Goal: Transaction & Acquisition: Purchase product/service

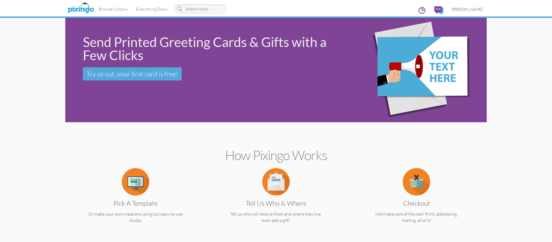
click at [475, 9] on span "[PERSON_NAME]" at bounding box center [467, 9] width 31 height 5
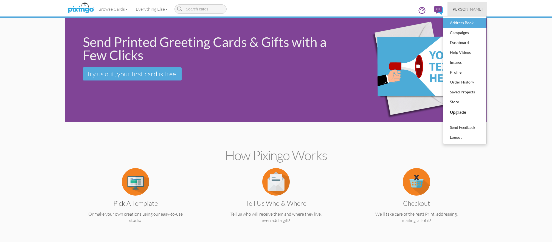
click at [472, 24] on div "Address Book" at bounding box center [465, 23] width 32 height 8
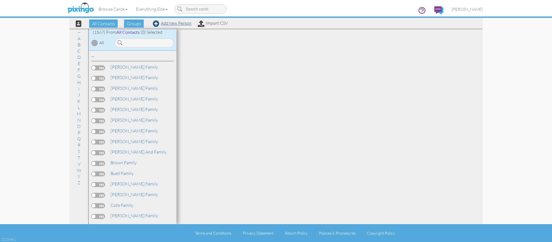
click at [166, 25] on link "Add new Person" at bounding box center [172, 22] width 39 height 5
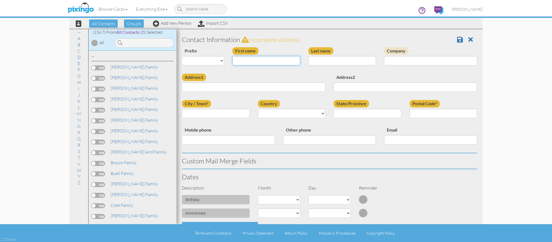
click at [262, 62] on input "First name" at bounding box center [266, 60] width 68 height 9
type input "[PERSON_NAME]"
type input "Fox"
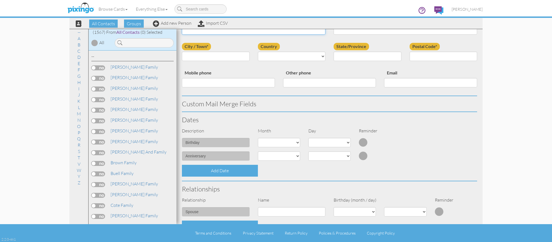
scroll to position [58, 0]
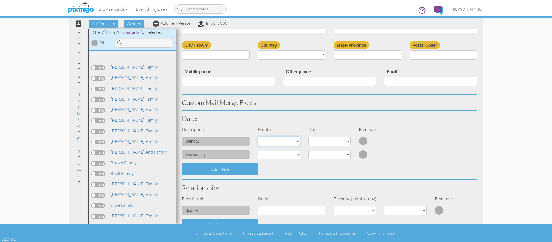
select select "object:5067"
select select "number:5"
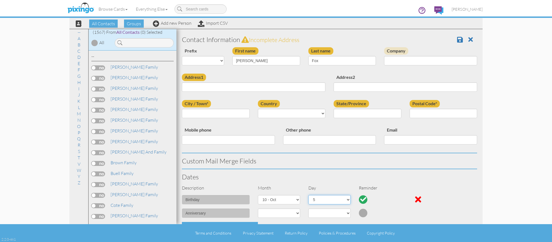
scroll to position [0, 0]
click at [252, 90] on input "Address1" at bounding box center [254, 86] width 144 height 9
paste input "[STREET_ADDRESS]"
type input "[STREET_ADDRESS]"
type input "[GEOGRAPHIC_DATA]"
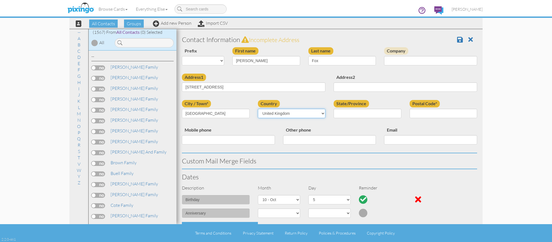
select select "object:5300"
select select "object:5331"
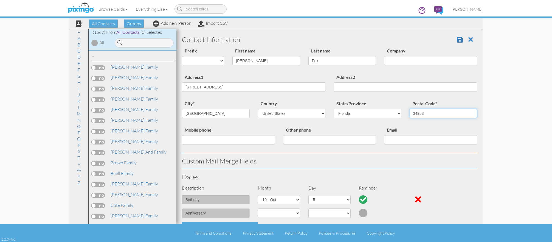
type input "34953"
drag, startPoint x: 290, startPoint y: 87, endPoint x: 227, endPoint y: 88, distance: 62.9
click at [227, 88] on input "[STREET_ADDRESS]" at bounding box center [254, 86] width 144 height 9
type input "[STREET_ADDRESS]"
select select "string:Mr."
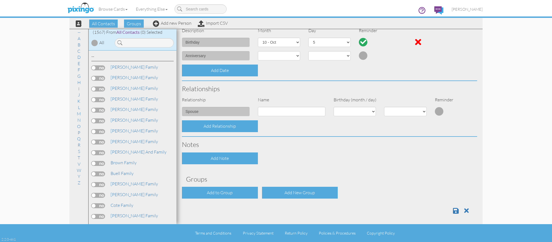
scroll to position [157, 0]
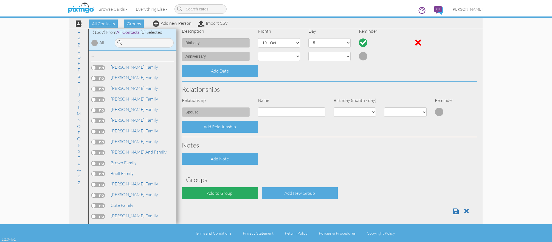
click at [240, 187] on div "Add to Group" at bounding box center [220, 193] width 76 height 12
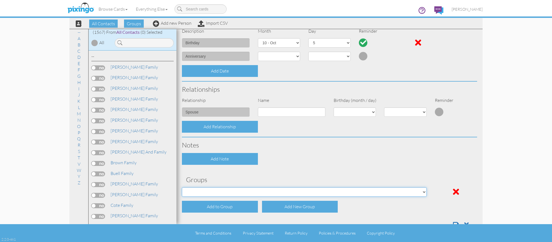
select select "object:5387"
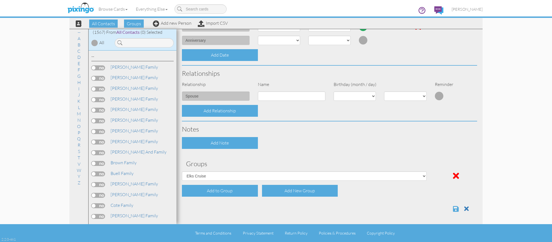
click at [454, 207] on span at bounding box center [456, 208] width 6 height 7
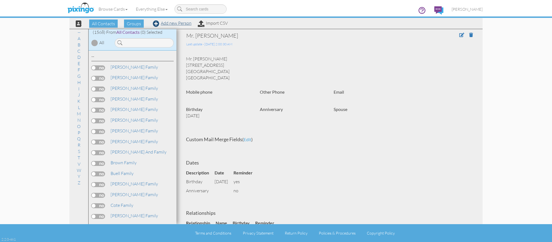
click at [162, 23] on link "Add new Person" at bounding box center [172, 22] width 39 height 5
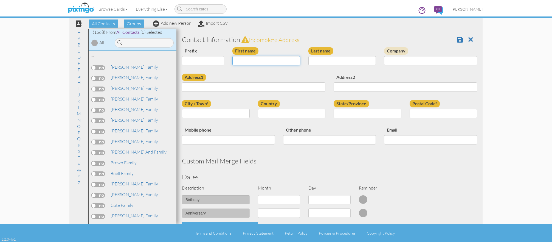
click at [255, 60] on input "First name" at bounding box center [266, 60] width 68 height 9
type input "Taynor Family"
click at [369, 44] on div "Contact Information Incomplete address" at bounding box center [330, 39] width 304 height 15
click at [267, 85] on input "Address1" at bounding box center [254, 86] width 144 height 9
paste input "1056 SW Hamrock Avenue, Port Saint Lucie, FL 34953, United States"
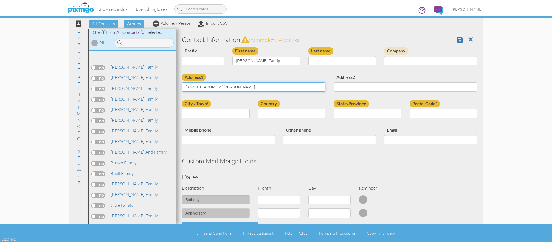
type input "1056 SW Hamrock Avenue, Port Saint Lucie, FL 34953, United States"
type input "[GEOGRAPHIC_DATA]"
select select "object:5038"
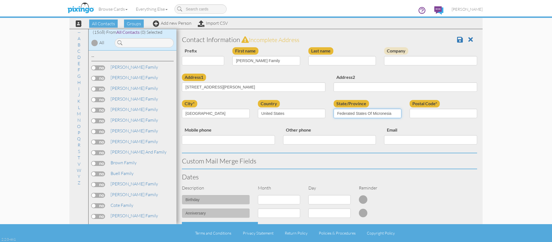
select select "object:5067"
click at [432, 114] on input "Postal Code*" at bounding box center [444, 113] width 68 height 9
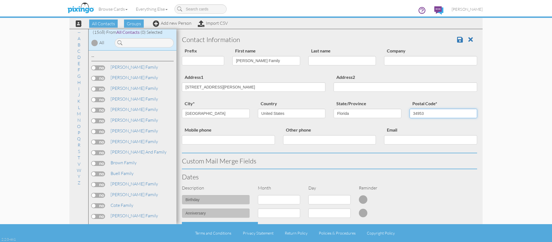
type input "34953"
drag, startPoint x: 325, startPoint y: 89, endPoint x: 318, endPoint y: 88, distance: 7.1
click at [324, 89] on input "1056 SW Hamrock Avenue, Port Saint Lucie, FL 34953, United States" at bounding box center [254, 86] width 144 height 9
drag, startPoint x: 293, startPoint y: 87, endPoint x: 236, endPoint y: 88, distance: 57.4
click at [234, 87] on input "1056 SW Hamrock Avenue, Port Saint Lucie, FL 34953, United States" at bounding box center [254, 86] width 144 height 9
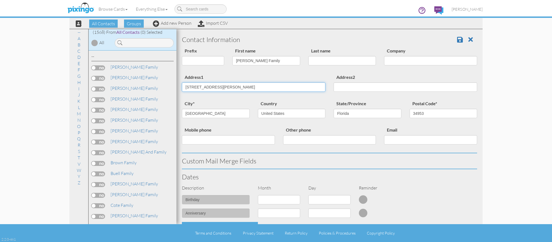
type input "1056 SW Hamrock Avenue"
click at [451, 182] on div "Dates" at bounding box center [330, 176] width 304 height 15
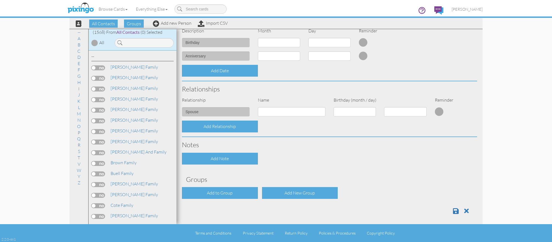
scroll to position [157, 0]
click at [243, 190] on div "Add to Group" at bounding box center [220, 193] width 76 height 12
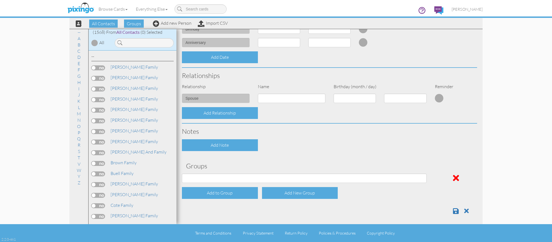
scroll to position [170, 0]
select select "object:5123"
click at [244, 193] on div "Add to Group" at bounding box center [220, 193] width 76 height 12
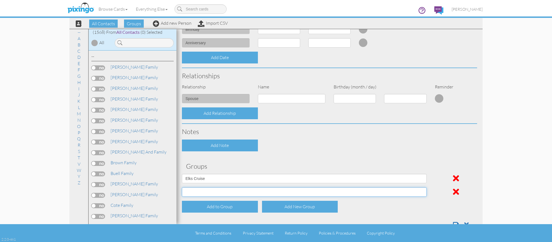
select select "object:5126"
click at [458, 221] on span at bounding box center [456, 224] width 6 height 7
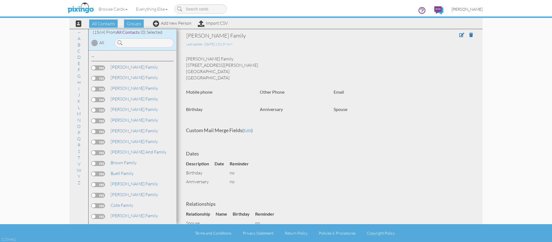
click at [482, 10] on span "[PERSON_NAME]" at bounding box center [467, 9] width 31 height 5
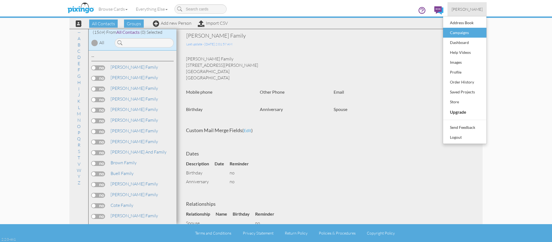
click at [459, 32] on div "Campaigns" at bounding box center [465, 33] width 32 height 8
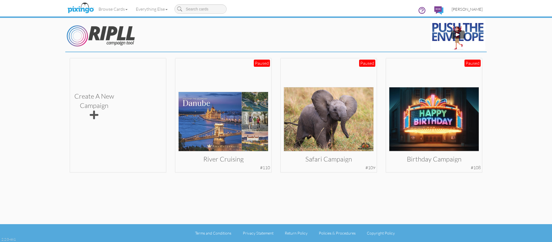
click at [474, 9] on span "[PERSON_NAME]" at bounding box center [467, 9] width 31 height 5
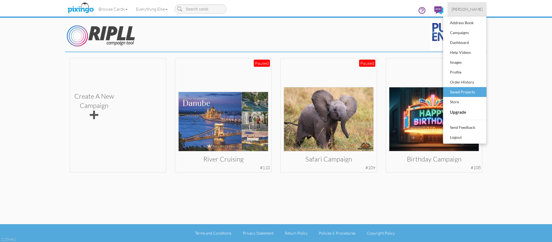
click at [466, 91] on div "Saved Projects" at bounding box center [465, 92] width 32 height 8
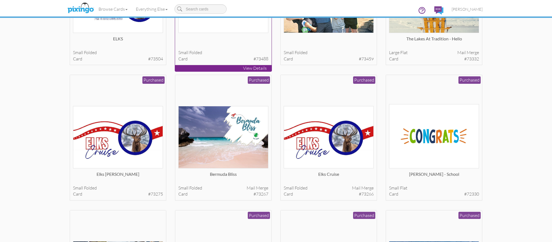
scroll to position [422, 0]
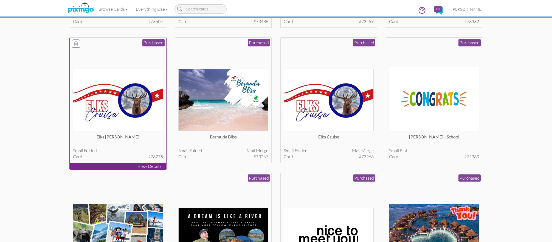
click at [155, 138] on div "Elks Cruise - Iraci" at bounding box center [118, 139] width 90 height 11
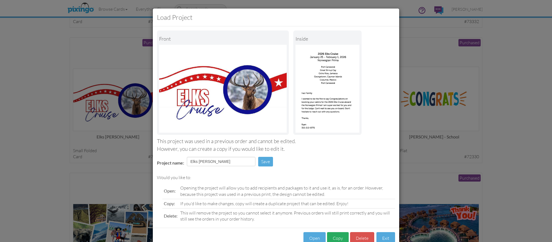
click at [342, 235] on button "Copy" at bounding box center [338, 238] width 22 height 12
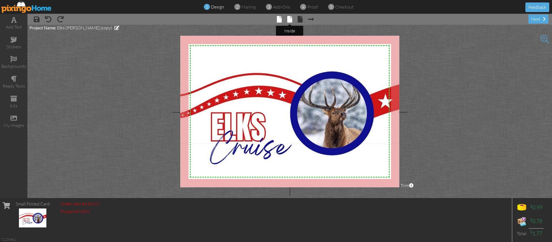
click at [291, 21] on span at bounding box center [289, 19] width 5 height 7
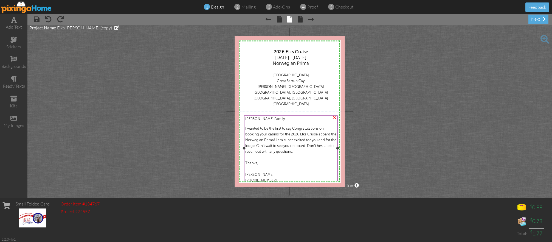
click at [264, 119] on span "[PERSON_NAME] Family" at bounding box center [265, 119] width 40 height 4
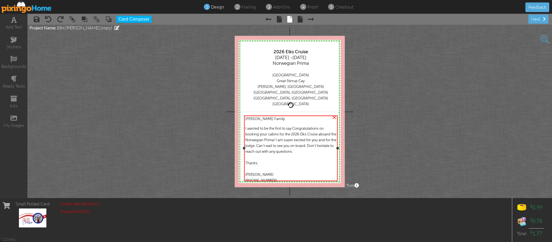
click at [264, 119] on span "[PERSON_NAME] Family" at bounding box center [265, 119] width 40 height 4
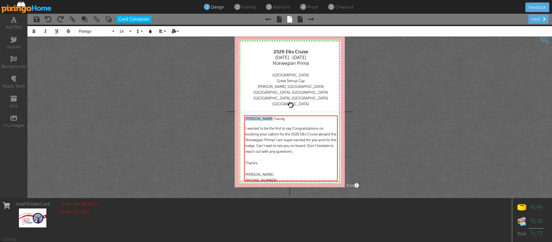
drag, startPoint x: 264, startPoint y: 119, endPoint x: 241, endPoint y: 119, distance: 23.1
click at [241, 119] on div "X X X X X X X X X X X X X X X X X X X X X X X X X X X X X X X X X X X X X X X X…" at bounding box center [290, 111] width 110 height 151
click at [177, 31] on button "Mail Merge" at bounding box center [175, 31] width 10 height 10
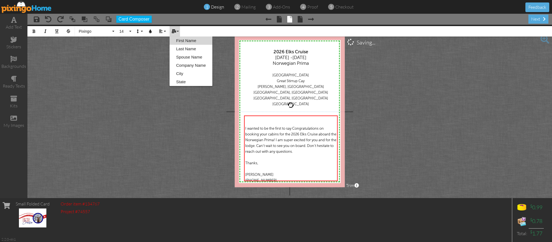
click at [180, 40] on link "First Name" at bounding box center [191, 41] width 43 height 8
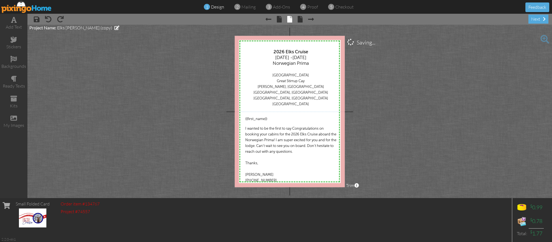
click at [374, 111] on project-studio-wrapper "X X X X X X X X X X X X X X X X X X X X X X X X X X X X X X X X X X X X X X X X…" at bounding box center [289, 111] width 525 height 173
click at [278, 134] on span "I wanted to be the first to say Congratulations on booking your cabins for the …" at bounding box center [290, 139] width 91 height 27
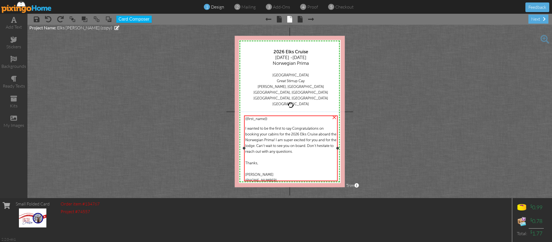
click at [278, 134] on span "I wanted to be the first to say Congratulations on booking your cabins for the …" at bounding box center [290, 139] width 91 height 27
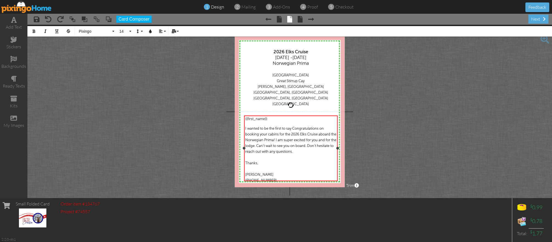
click at [278, 134] on span "I wanted to be the first to say Congratulations on booking your cabins for the …" at bounding box center [290, 139] width 91 height 27
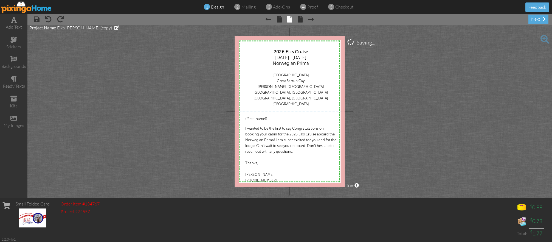
click at [404, 136] on project-studio-wrapper "X X X X X X X X X X X X X X X X X X X X X X X X X X X X X X X X X X X X X X X X…" at bounding box center [289, 111] width 525 height 173
click at [543, 22] on div "next" at bounding box center [539, 19] width 20 height 9
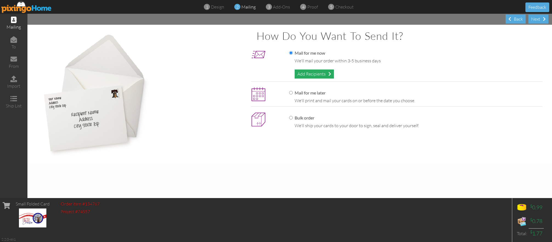
click at [318, 76] on div "Add Recipients" at bounding box center [314, 73] width 39 height 9
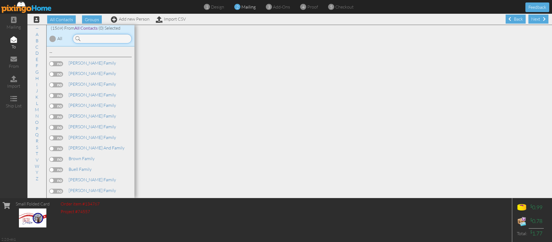
click at [91, 38] on input at bounding box center [102, 38] width 59 height 9
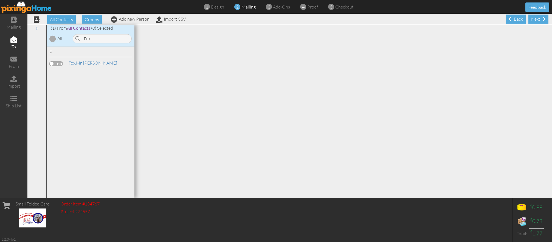
click at [58, 63] on label at bounding box center [56, 63] width 14 height 5
click at [0, 0] on input "checkbox" at bounding box center [0, 0] width 0 height 0
drag, startPoint x: 100, startPoint y: 38, endPoint x: 85, endPoint y: 38, distance: 15.1
click at [85, 38] on input "Fox" at bounding box center [102, 38] width 59 height 9
type input "F"
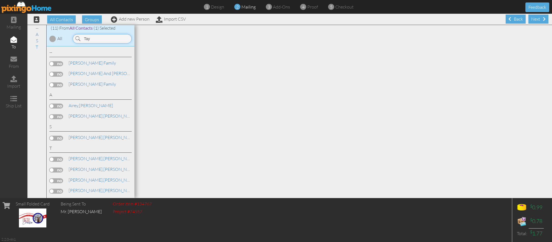
type input "Tay"
click at [60, 62] on label at bounding box center [56, 63] width 14 height 5
click at [0, 0] on input "checkbox" at bounding box center [0, 0] width 0 height 0
click at [287, 72] on div at bounding box center [343, 111] width 418 height 173
click at [535, 23] on div "Next" at bounding box center [539, 19] width 20 height 9
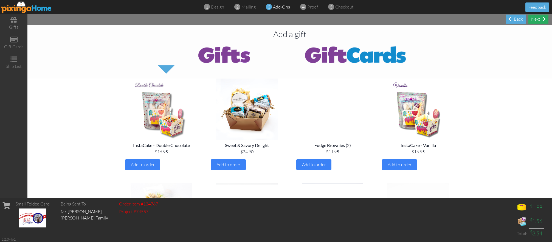
click at [544, 20] on span at bounding box center [544, 19] width 3 height 4
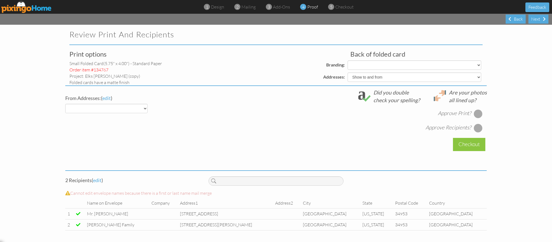
select select "object:11708"
select select "object:11710"
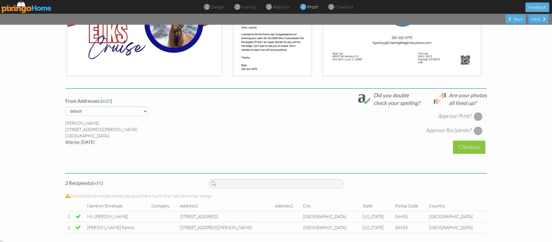
scroll to position [141, 0]
click at [481, 116] on div at bounding box center [478, 116] width 9 height 9
click at [481, 130] on div at bounding box center [478, 131] width 9 height 9
click at [480, 144] on div "Checkout" at bounding box center [469, 147] width 32 height 13
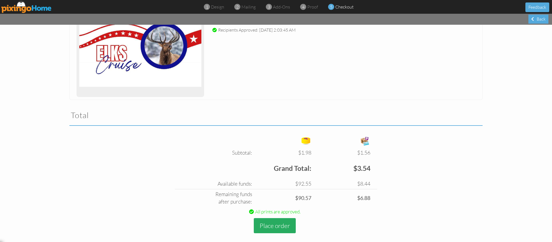
scroll to position [99, 0]
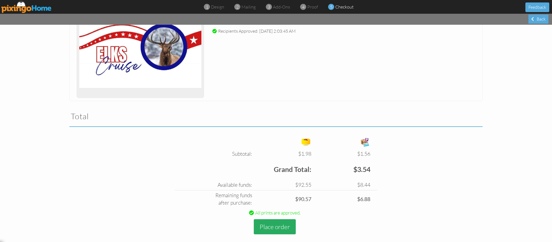
click at [271, 222] on button "Place order" at bounding box center [275, 226] width 42 height 15
